Goal: Find specific page/section

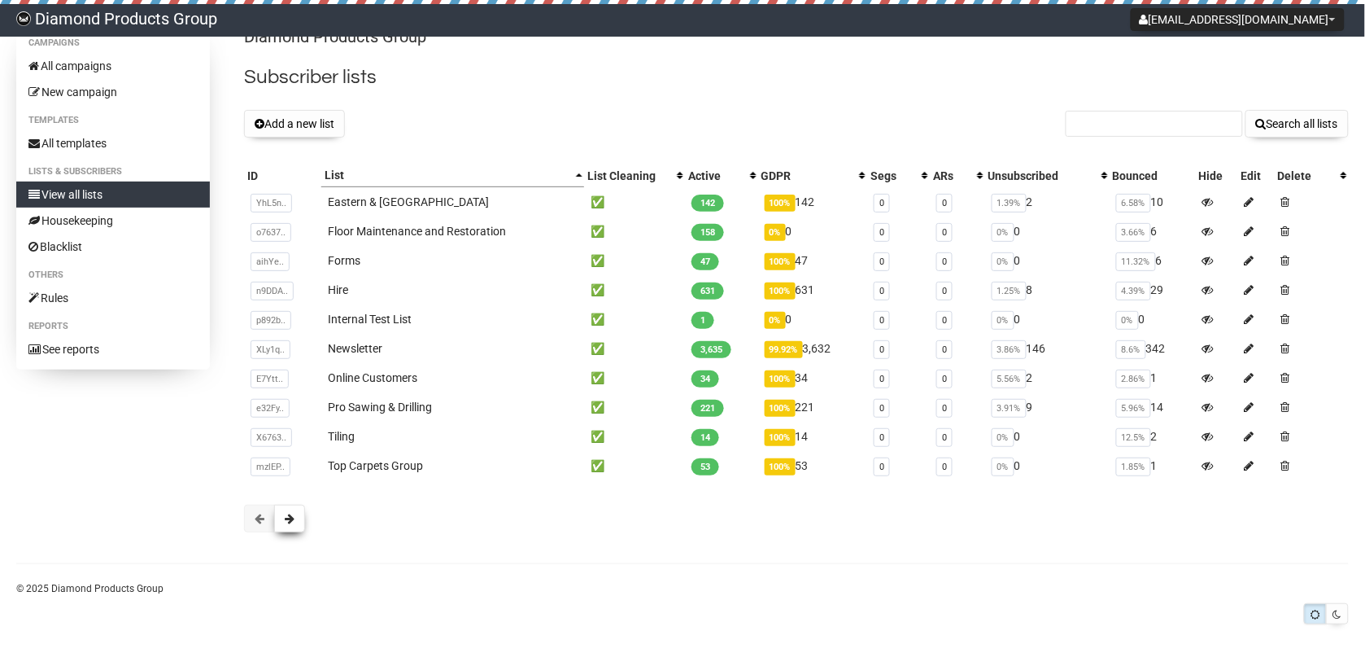
scroll to position [28, 0]
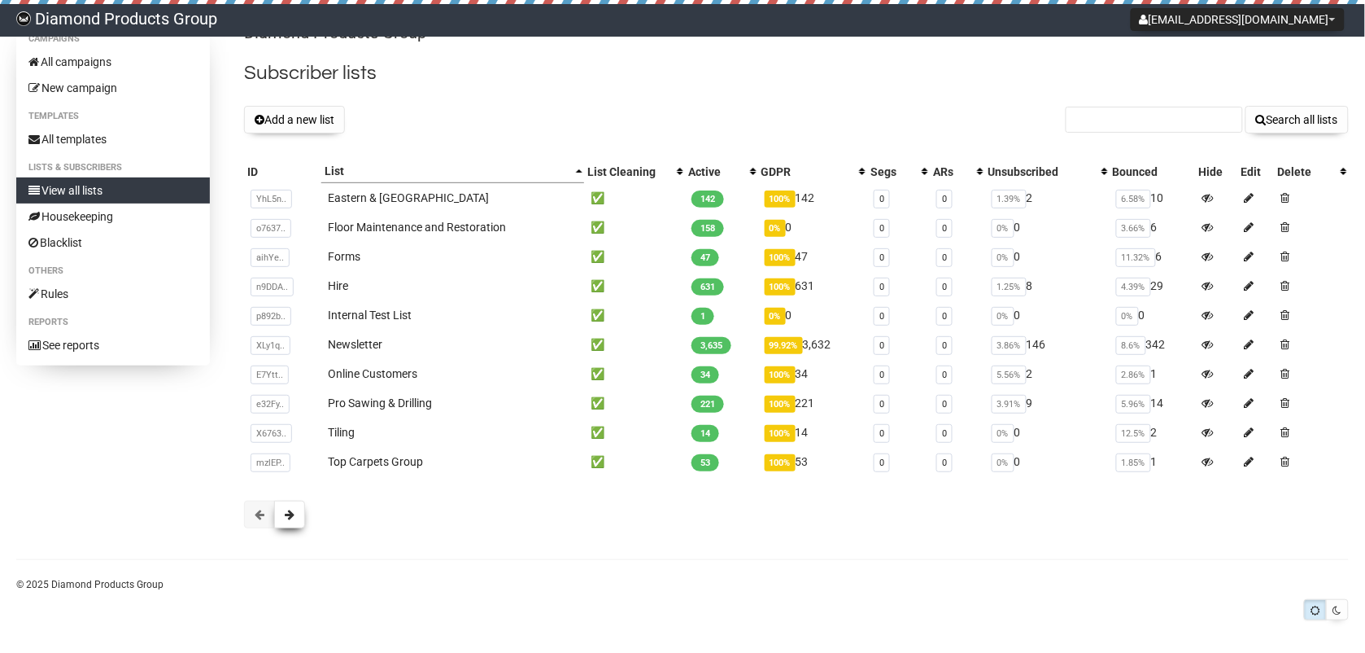
click at [282, 507] on button at bounding box center [289, 514] width 31 height 28
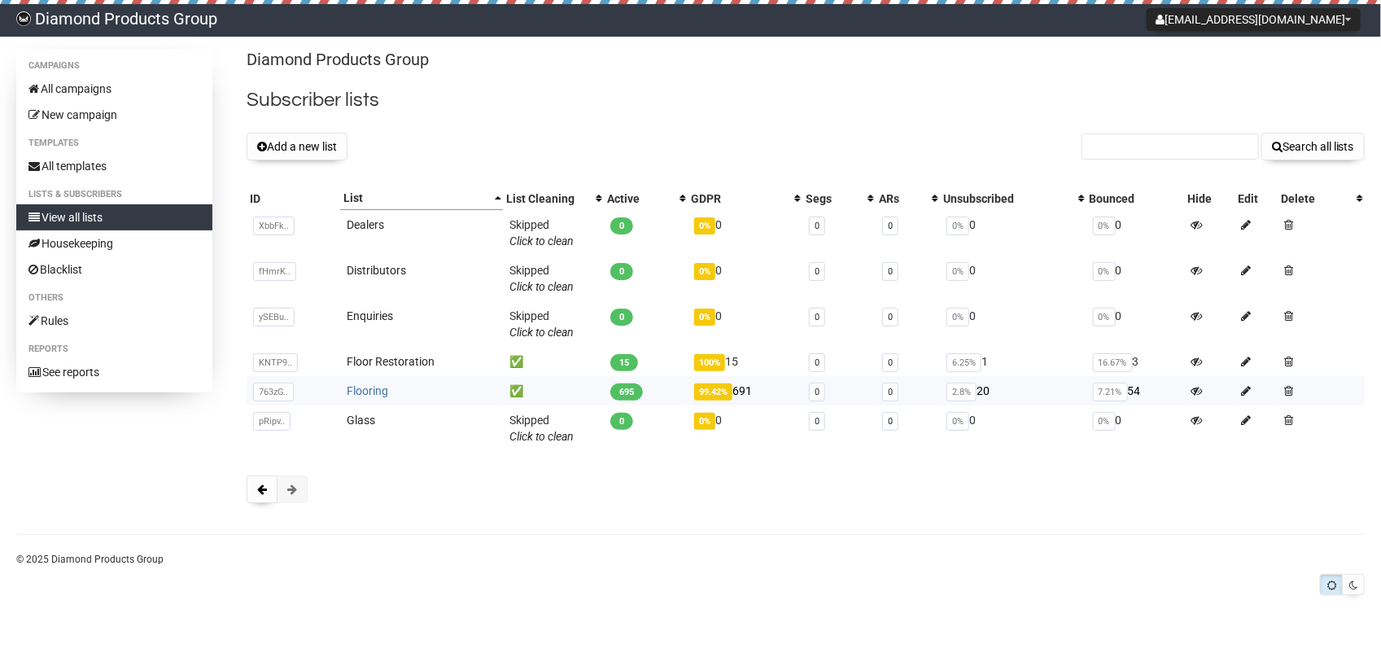
click at [375, 385] on link "Flooring" at bounding box center [367, 390] width 41 height 13
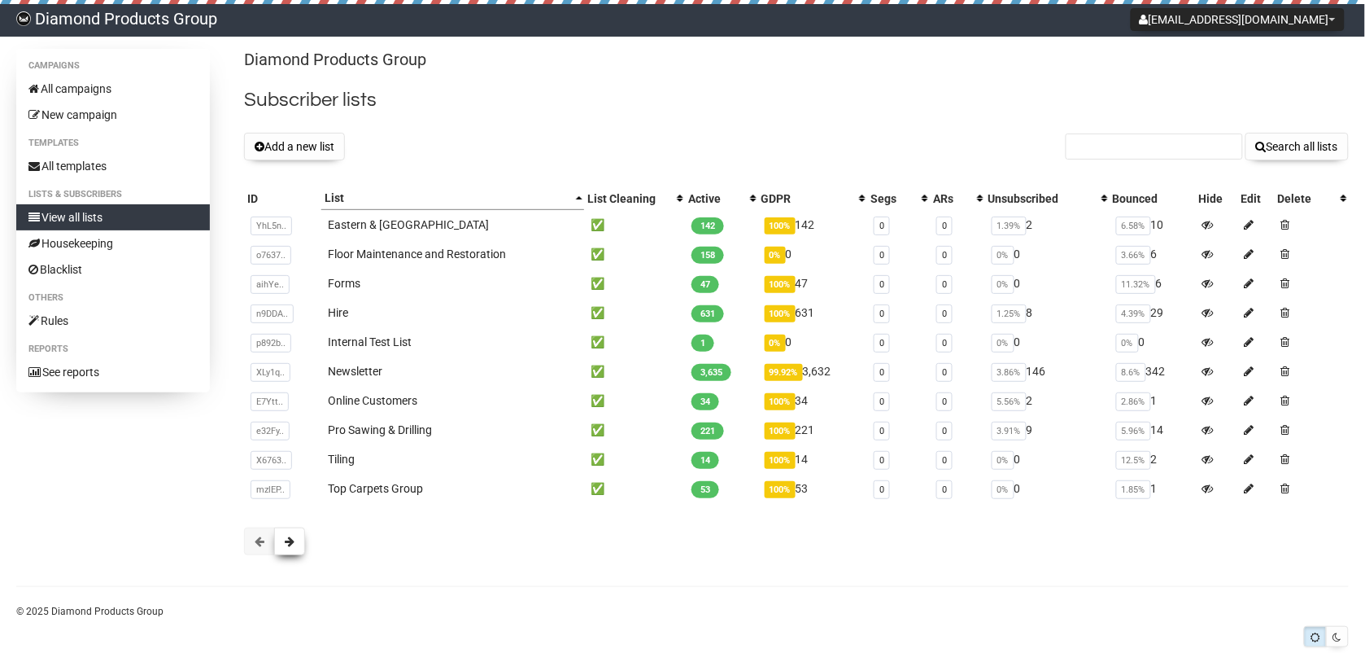
click at [297, 533] on button at bounding box center [289, 541] width 31 height 28
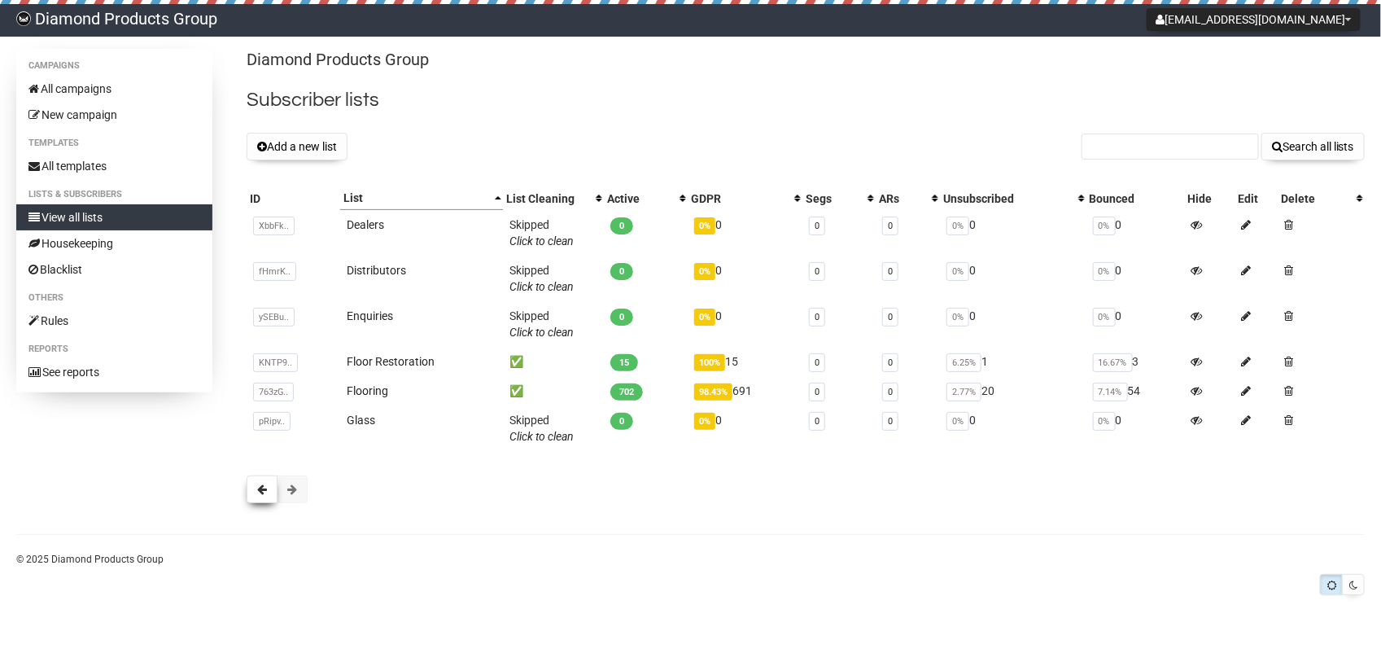
click at [255, 494] on button at bounding box center [262, 489] width 31 height 28
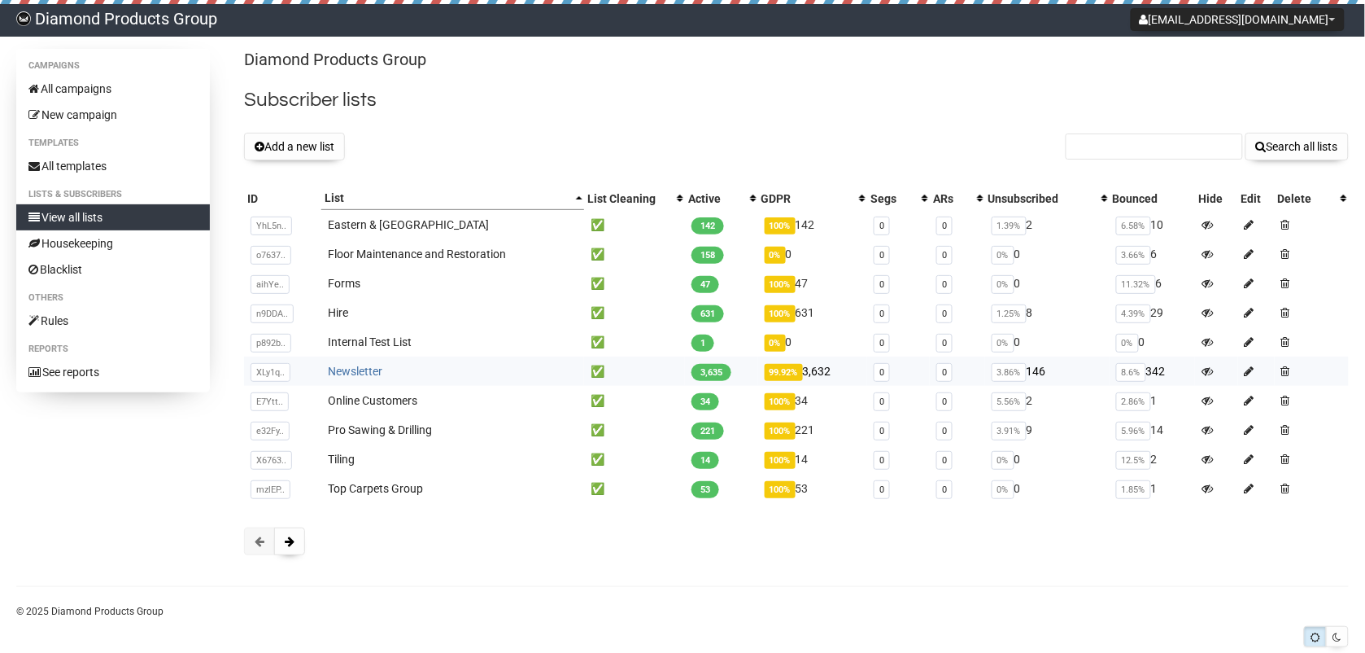
click at [340, 367] on link "Newsletter" at bounding box center [355, 370] width 55 height 13
